Goal: Task Accomplishment & Management: Manage account settings

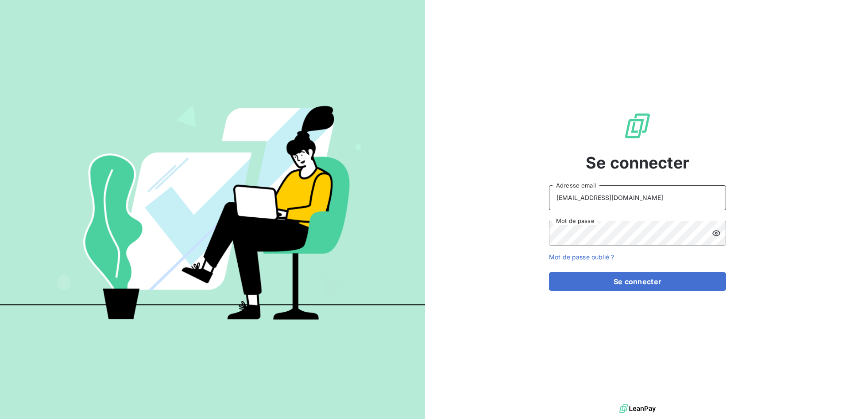
click at [621, 194] on input "[EMAIL_ADDRESS][DOMAIN_NAME]" at bounding box center [637, 197] width 177 height 25
type input "[EMAIL_ADDRESS][DOMAIN_NAME]"
click at [631, 278] on button "Se connecter" at bounding box center [637, 281] width 177 height 19
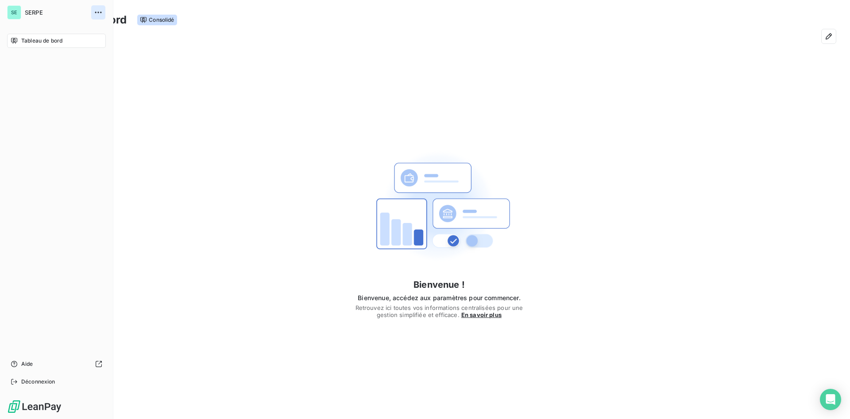
click at [93, 13] on button "button" at bounding box center [98, 12] width 14 height 14
click at [251, 117] on div "Bienvenue ! Bienvenue, accédez aux paramètres pour commencer. Retrouvez ici tou…" at bounding box center [439, 227] width 822 height 356
click at [28, 12] on span "SERPE" at bounding box center [57, 12] width 64 height 7
click at [39, 39] on span "Tableau de bord" at bounding box center [41, 41] width 41 height 8
click at [579, 123] on div "Bienvenue ! Bienvenue, accédez aux paramètres pour commencer. Retrouvez ici tou…" at bounding box center [439, 227] width 822 height 356
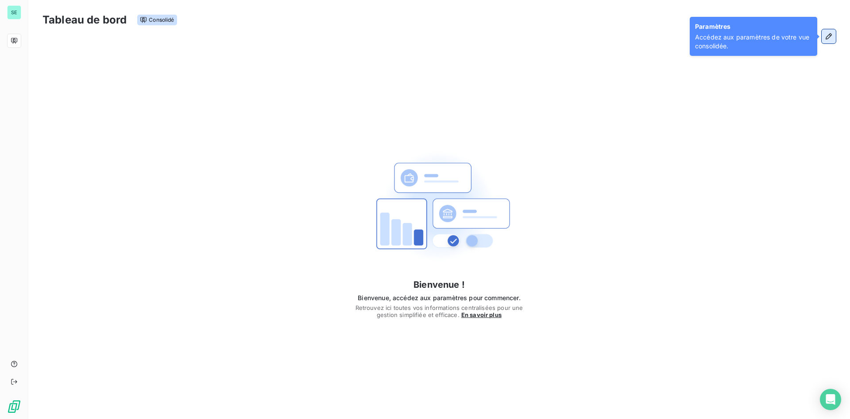
click at [825, 33] on icon "button" at bounding box center [829, 36] width 9 height 9
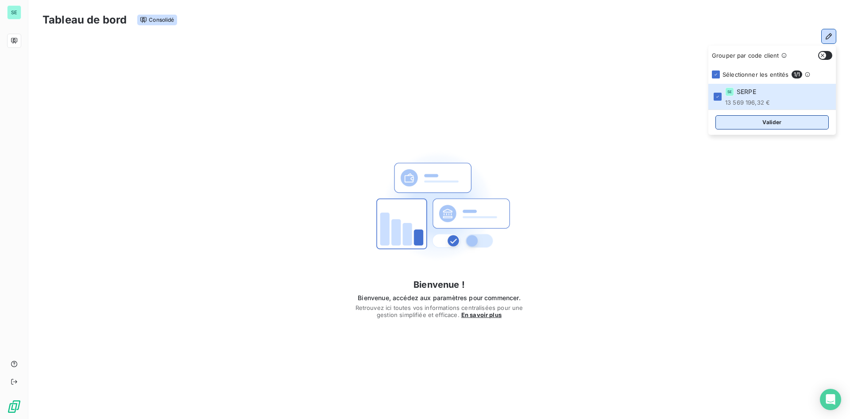
click at [768, 122] on button "Valider" at bounding box center [772, 122] width 113 height 14
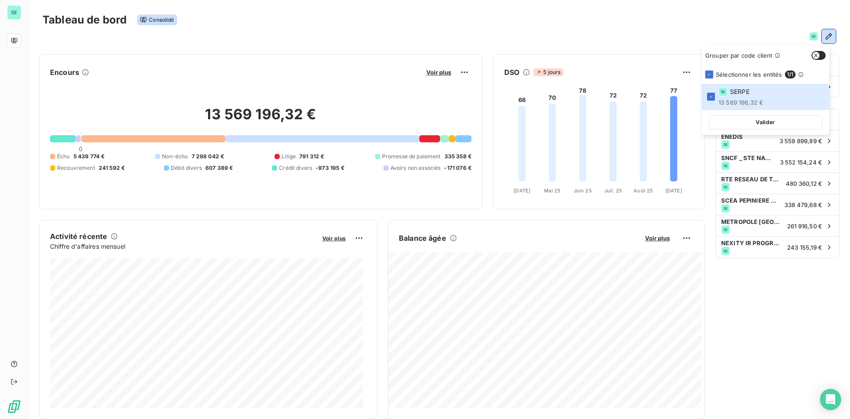
click at [822, 30] on button "button" at bounding box center [829, 36] width 14 height 14
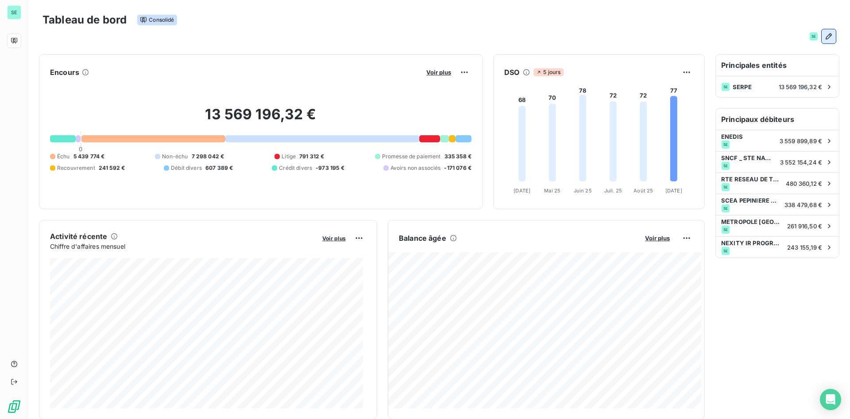
click at [825, 39] on icon "button" at bounding box center [829, 36] width 9 height 9
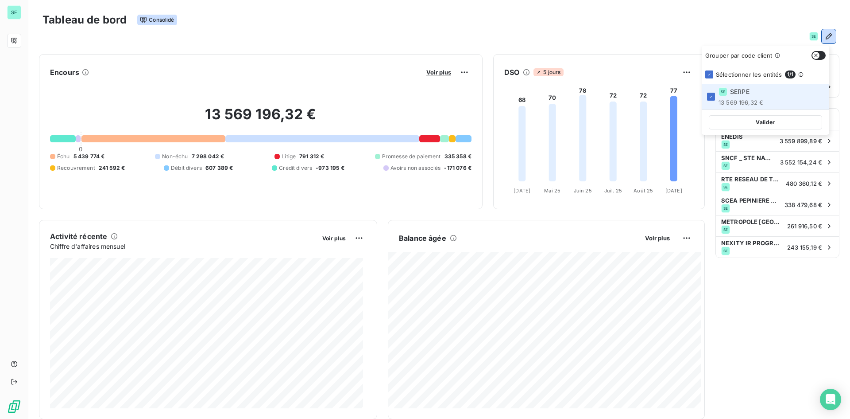
click at [825, 39] on icon "button" at bounding box center [829, 36] width 9 height 9
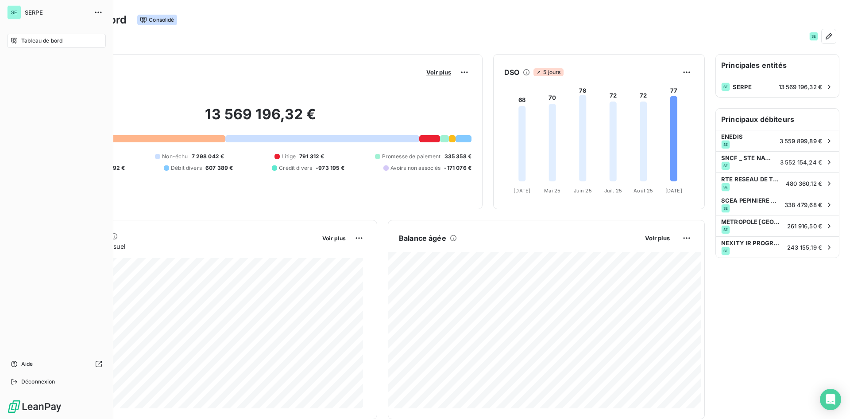
click at [16, 39] on icon at bounding box center [14, 40] width 7 height 7
click at [31, 12] on span "SERPE" at bounding box center [57, 12] width 64 height 7
click at [45, 364] on div at bounding box center [70, 363] width 66 height 7
click at [20, 40] on div "Tableau de bord" at bounding box center [56, 41] width 99 height 14
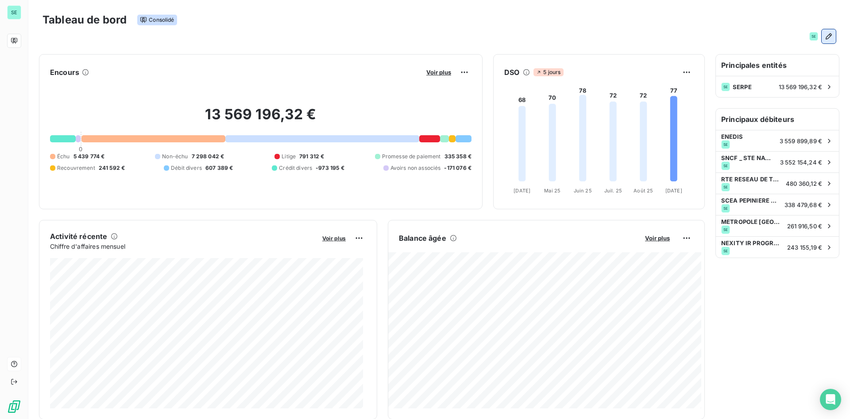
click at [825, 39] on icon "button" at bounding box center [829, 36] width 9 height 9
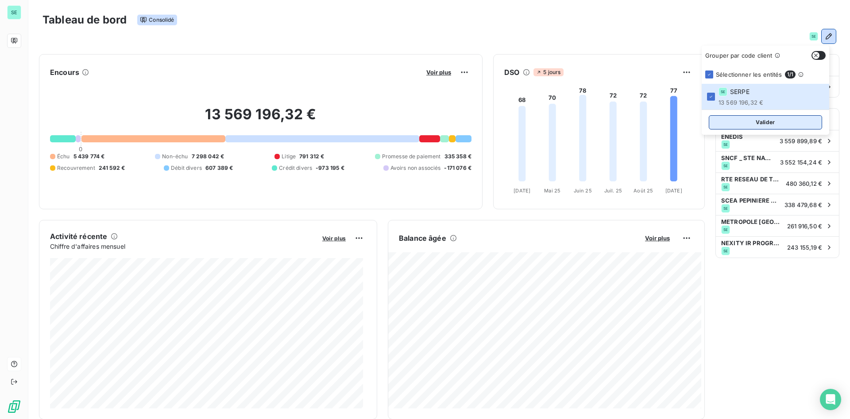
click at [750, 126] on button "Valider" at bounding box center [765, 122] width 113 height 14
click at [750, 121] on button "Valider" at bounding box center [765, 122] width 113 height 14
drag, startPoint x: 749, startPoint y: 83, endPoint x: 748, endPoint y: 78, distance: 5.0
click at [748, 82] on div "Sélectionner les entités 1 / 1" at bounding box center [766, 74] width 128 height 19
click at [748, 72] on span "Sélectionner les entités" at bounding box center [749, 74] width 66 height 7
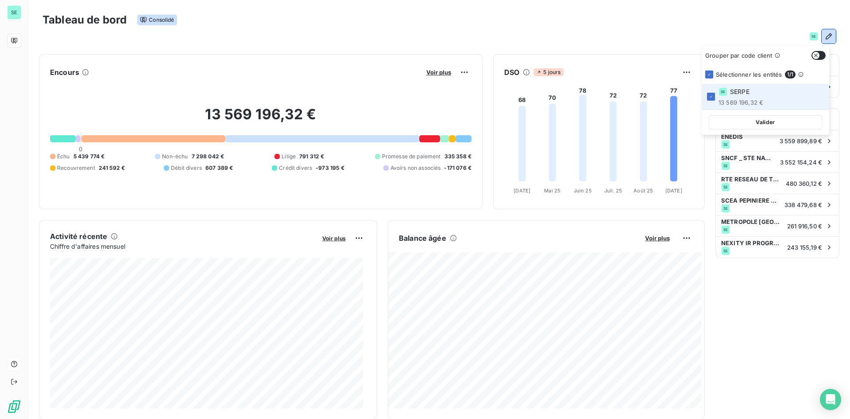
click at [762, 92] on div "SE SERPE" at bounding box center [741, 91] width 45 height 9
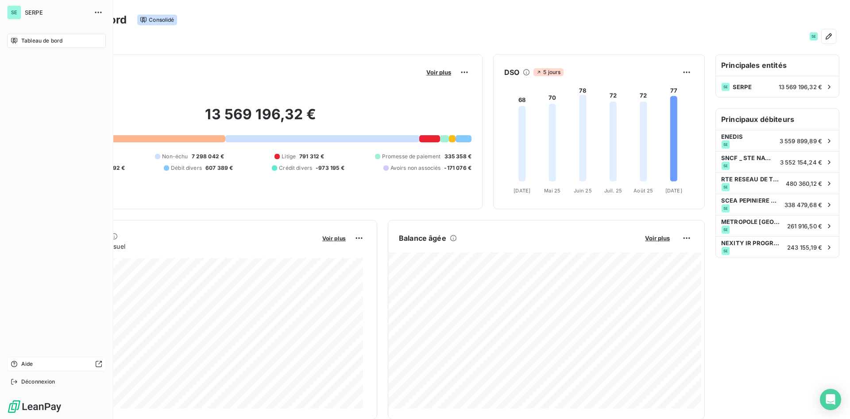
click at [32, 12] on span "SERPE" at bounding box center [57, 12] width 64 height 7
click at [97, 13] on icon "button" at bounding box center [98, 12] width 9 height 9
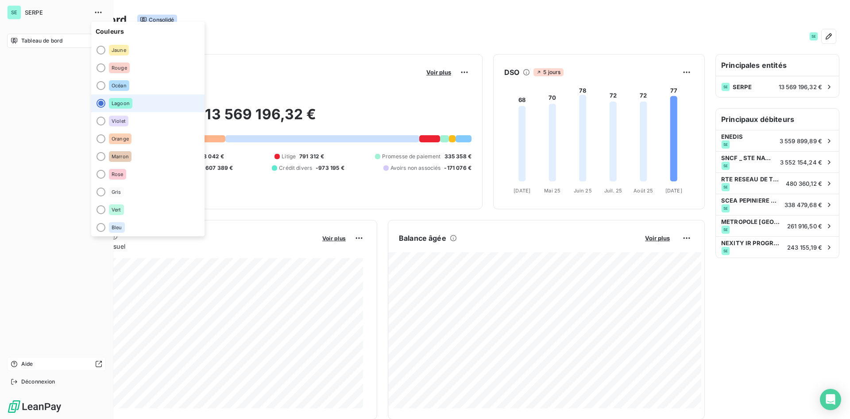
click at [116, 104] on span "Lagoon" at bounding box center [121, 103] width 18 height 5
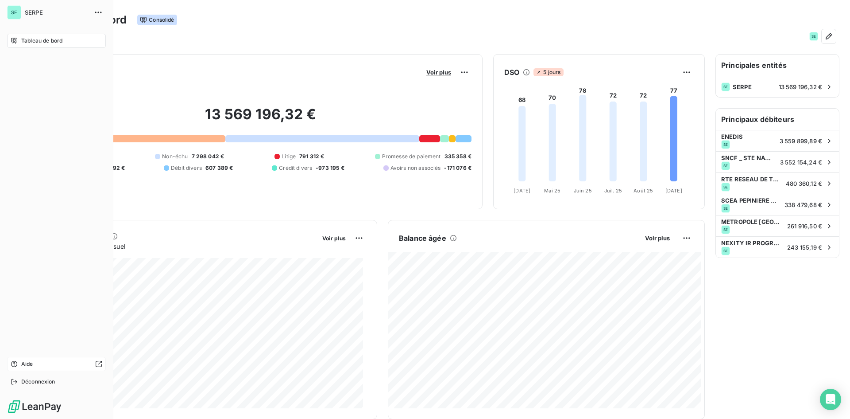
click at [23, 403] on img at bounding box center [34, 406] width 55 height 14
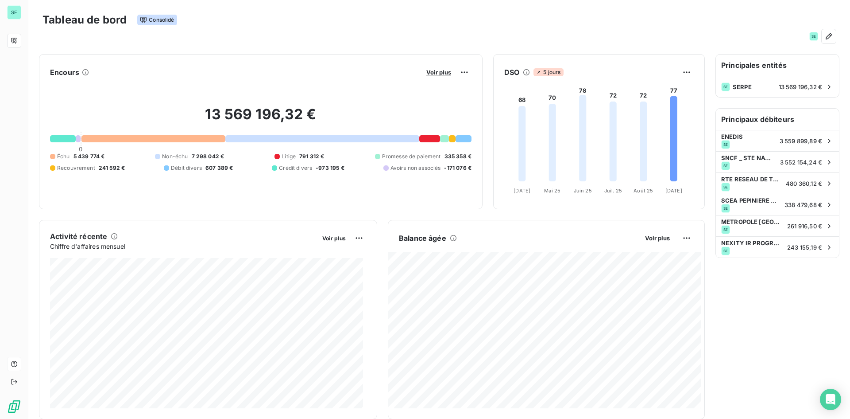
click at [789, 17] on div "Tableau de bord Consolidé" at bounding box center [440, 20] width 794 height 19
click at [825, 35] on icon "button" at bounding box center [829, 36] width 9 height 9
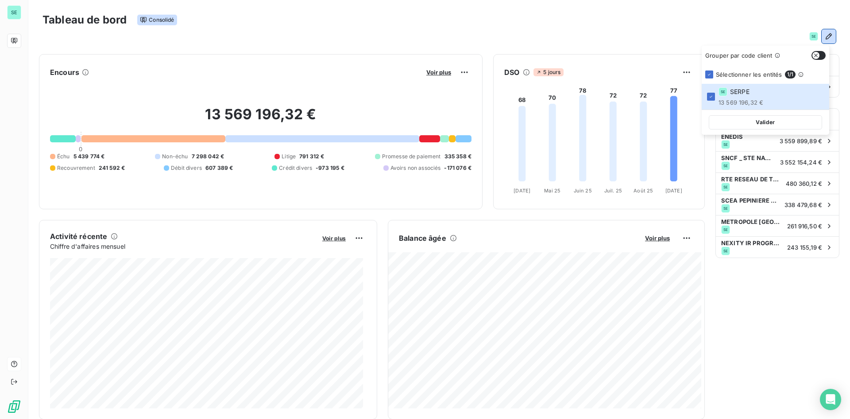
click at [756, 77] on span "Sélectionner les entités" at bounding box center [749, 74] width 66 height 7
click at [751, 93] on div "SE SERPE" at bounding box center [741, 91] width 45 height 9
click at [749, 98] on div "SE SERPE 13 569 196,32 €" at bounding box center [741, 96] width 45 height 19
click at [759, 120] on button "Valider" at bounding box center [765, 122] width 113 height 14
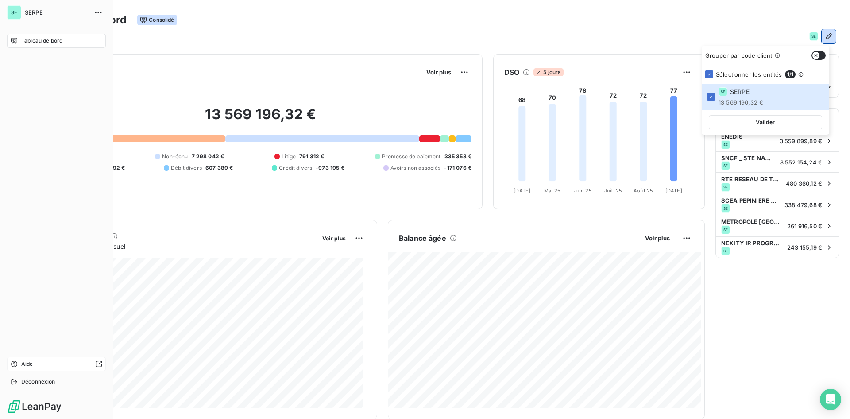
click at [14, 41] on icon at bounding box center [14, 40] width 7 height 7
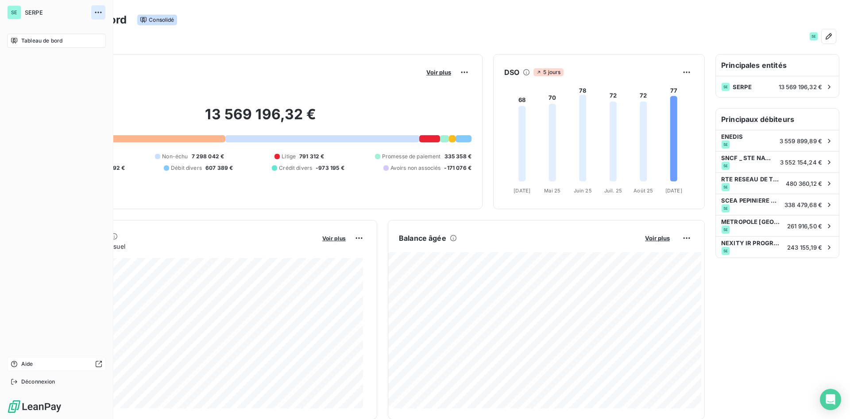
click at [105, 13] on button "button" at bounding box center [98, 12] width 14 height 14
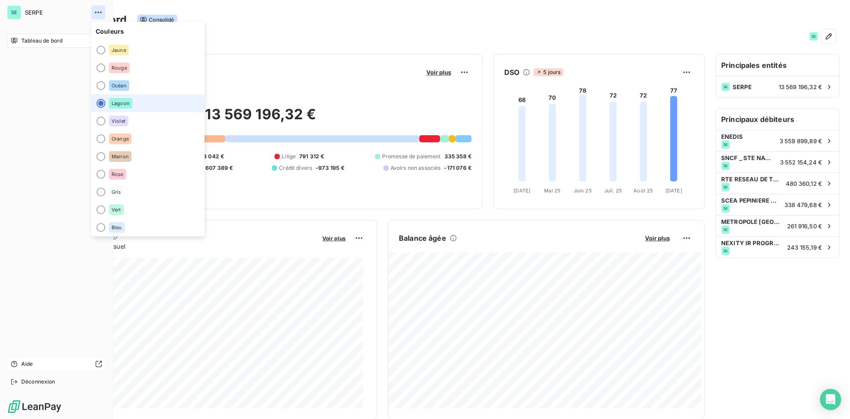
click at [105, 13] on button "button" at bounding box center [98, 12] width 14 height 14
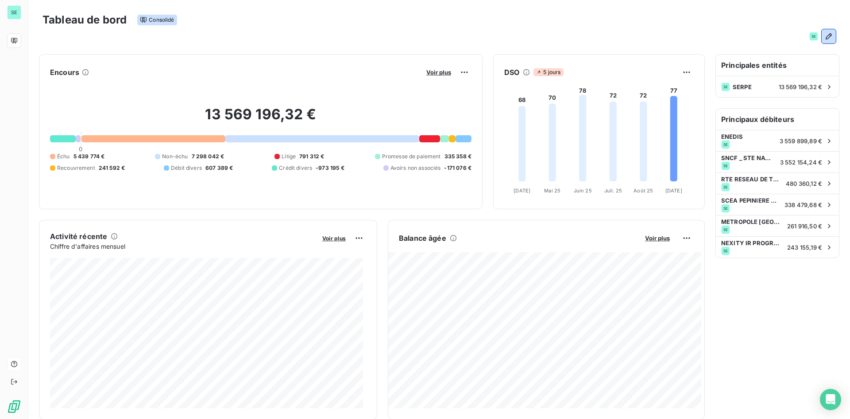
drag, startPoint x: 815, startPoint y: 35, endPoint x: 664, endPoint y: 4, distance: 155.1
click at [769, 23] on div "Tableau de bord Consolidé SE" at bounding box center [440, 27] width 794 height 33
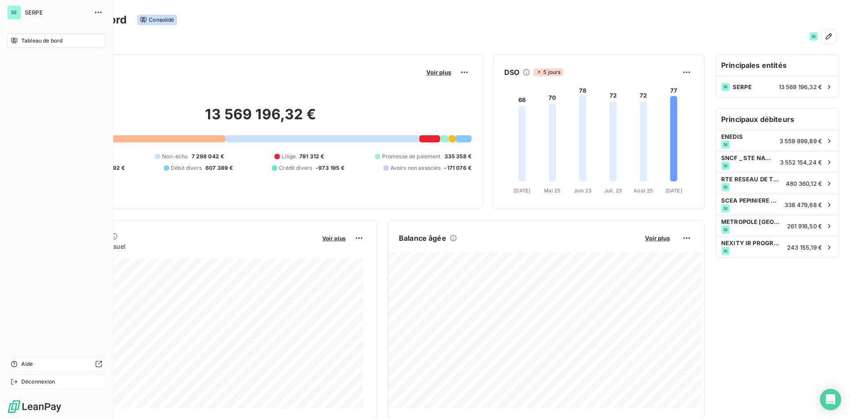
click at [19, 379] on div "Déconnexion" at bounding box center [56, 381] width 99 height 14
